Goal: Task Accomplishment & Management: Manage account settings

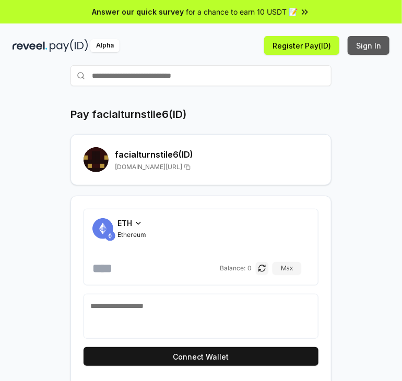
click at [365, 49] on button "Sign In" at bounding box center [369, 45] width 42 height 19
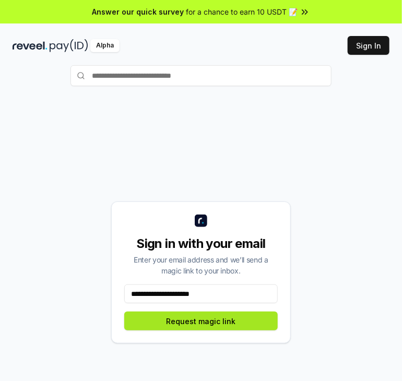
type input "**********"
click at [174, 319] on button "Request magic link" at bounding box center [201, 321] width 154 height 19
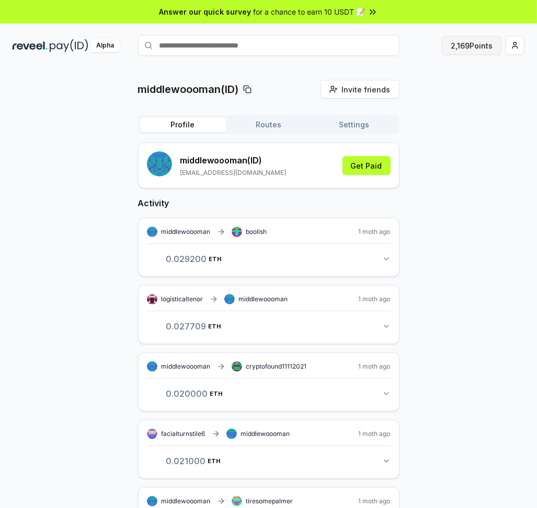
click at [466, 47] on button "2,169 Points" at bounding box center [472, 45] width 60 height 19
